Goal: Task Accomplishment & Management: Use online tool/utility

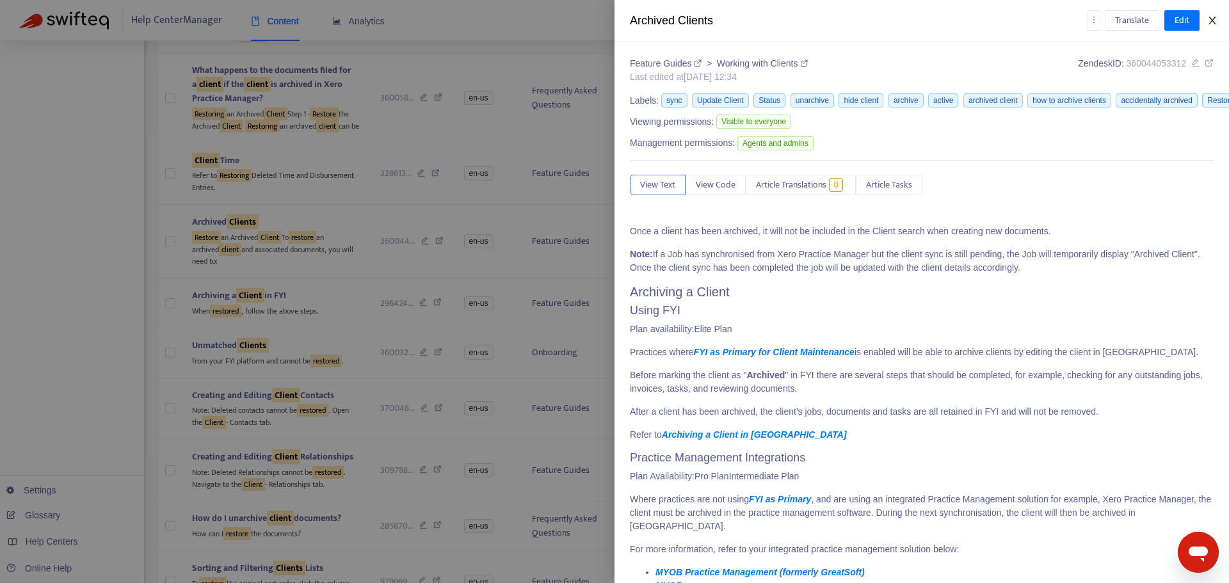
scroll to position [1900, 0]
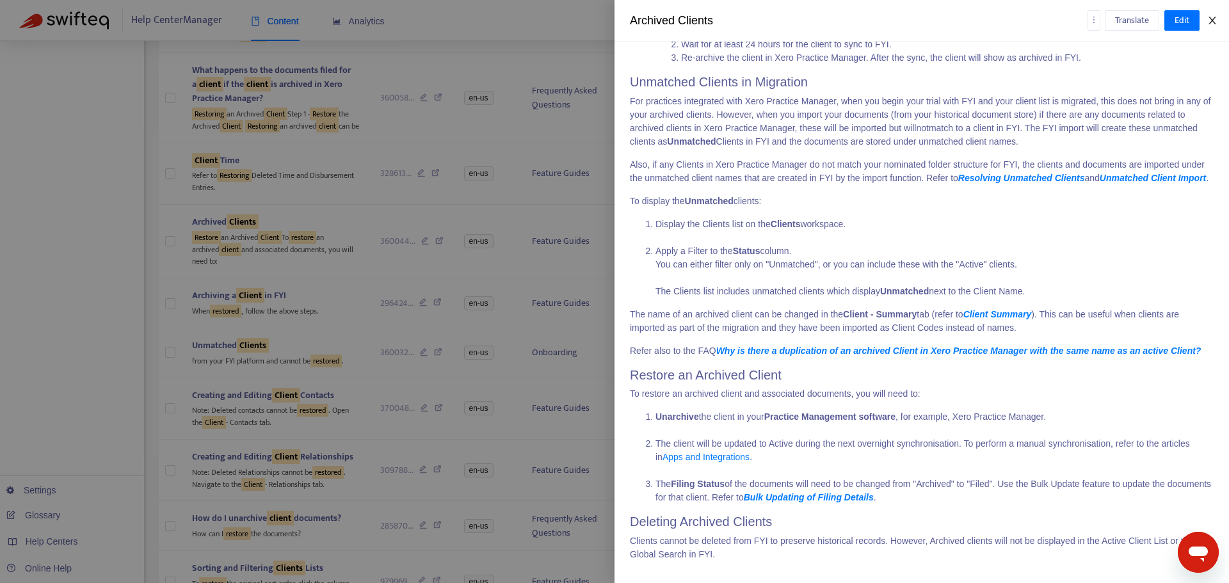
drag, startPoint x: 0, startPoint y: 0, endPoint x: 1204, endPoint y: 15, distance: 1203.8
click at [1203, 15] on div "Archived Clients Translate Edit" at bounding box center [921, 21] width 614 height 42
click at [1211, 17] on icon "close" at bounding box center [1212, 20] width 10 height 10
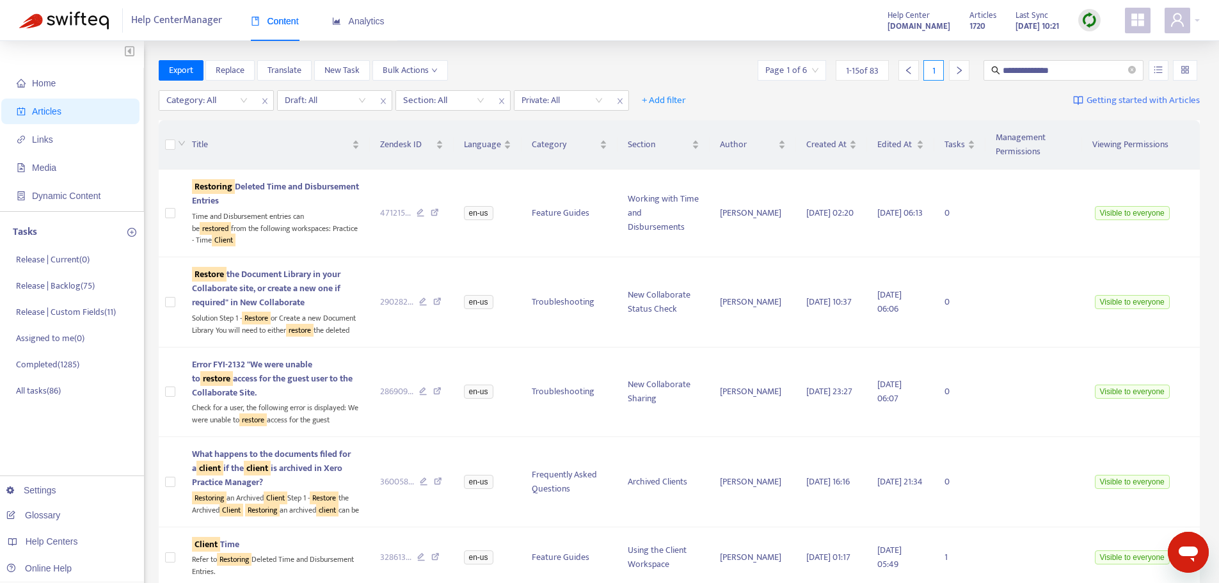
click at [1093, 19] on img at bounding box center [1090, 20] width 16 height 16
click at [1116, 69] on link "Full Sync" at bounding box center [1112, 67] width 46 height 15
